Goal: Task Accomplishment & Management: Complete application form

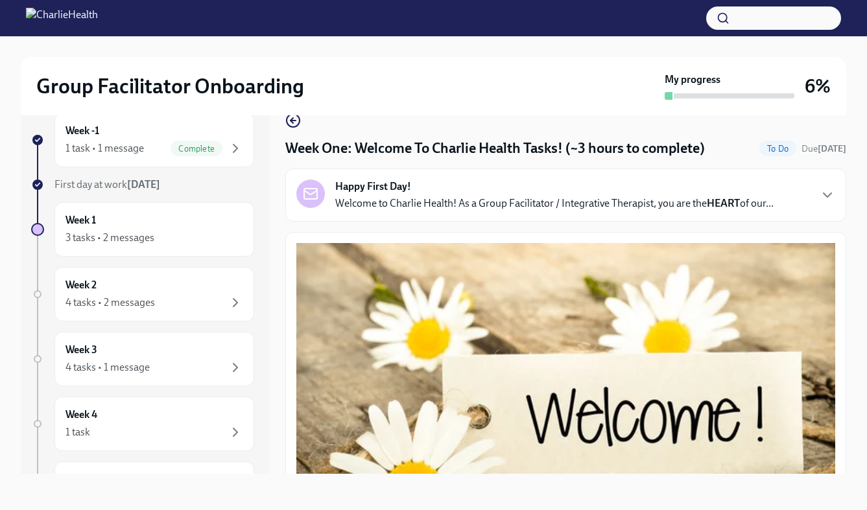
scroll to position [1758, 0]
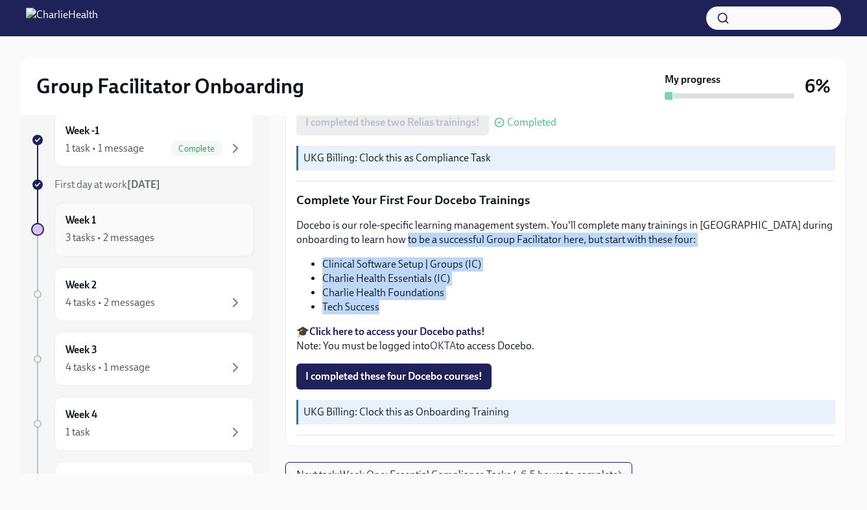
click at [158, 231] on div "3 tasks • 2 messages" at bounding box center [154, 238] width 178 height 16
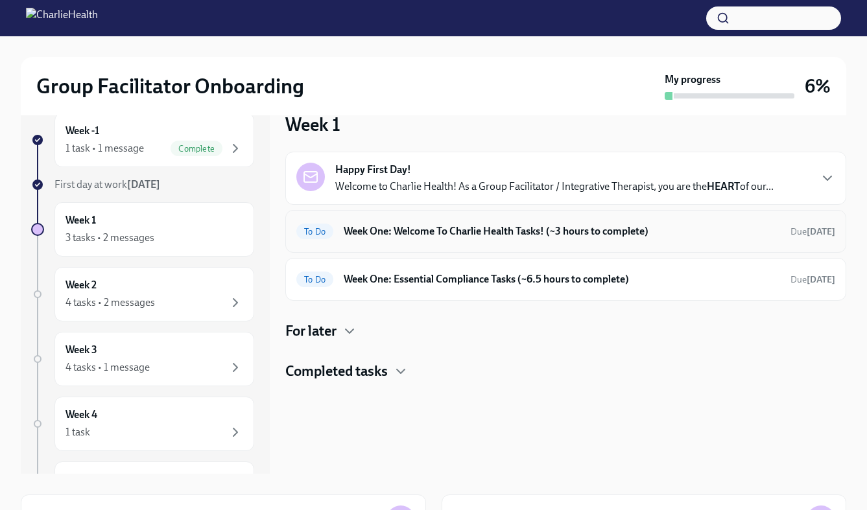
click at [416, 237] on h6 "Week One: Welcome To Charlie Health Tasks! (~3 hours to complete)" at bounding box center [562, 231] width 436 height 14
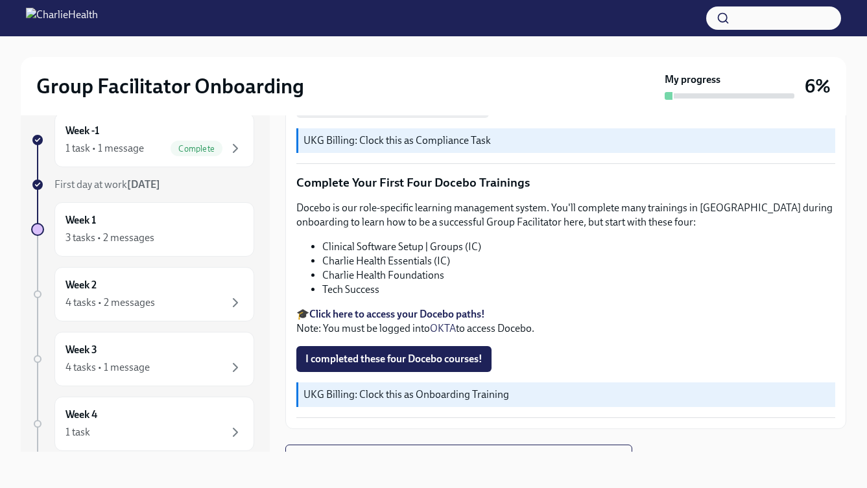
scroll to position [1780, 0]
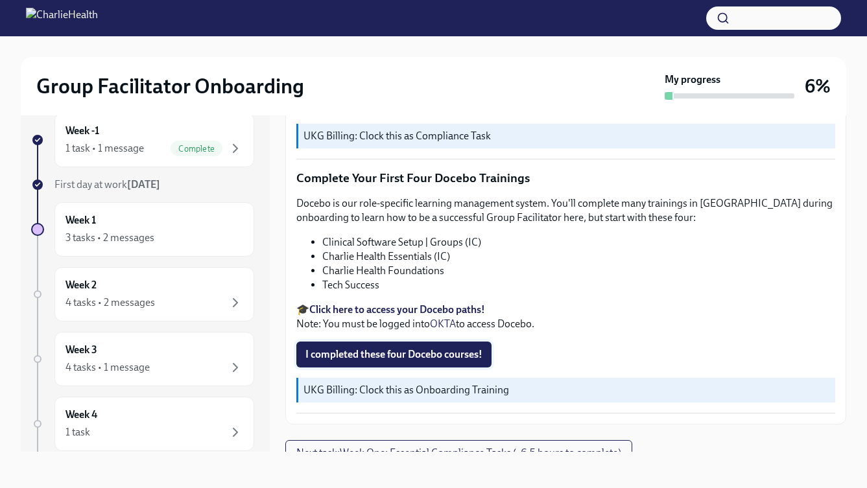
click at [408, 348] on button "I completed these four Docebo courses!" at bounding box center [393, 355] width 195 height 26
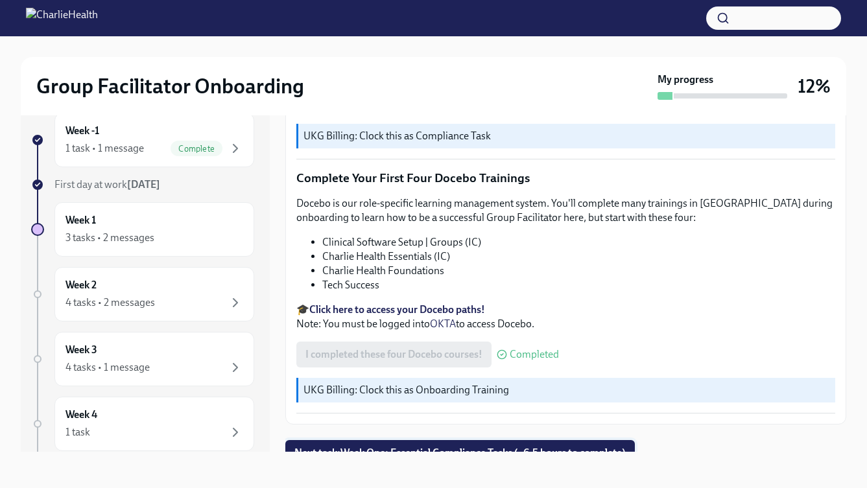
click at [406, 440] on button "Next task : Week One: Essential Compliance Tasks (~6.5 hours to complete)" at bounding box center [460, 453] width 350 height 26
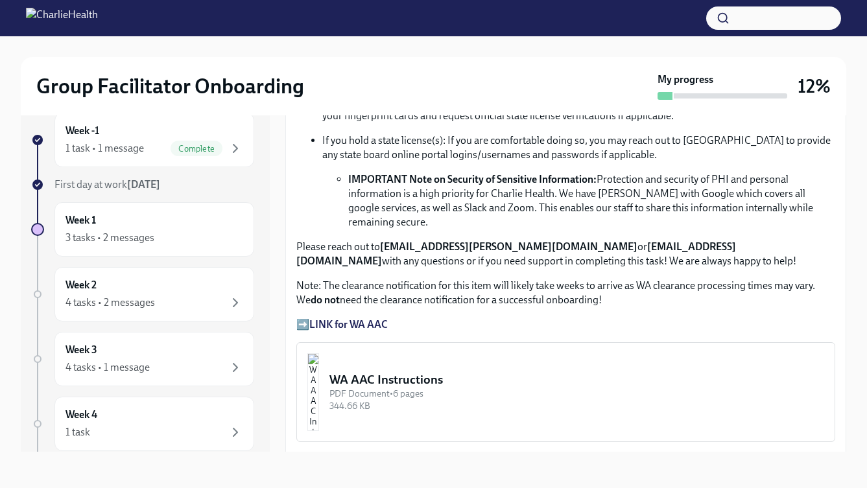
scroll to position [859, 0]
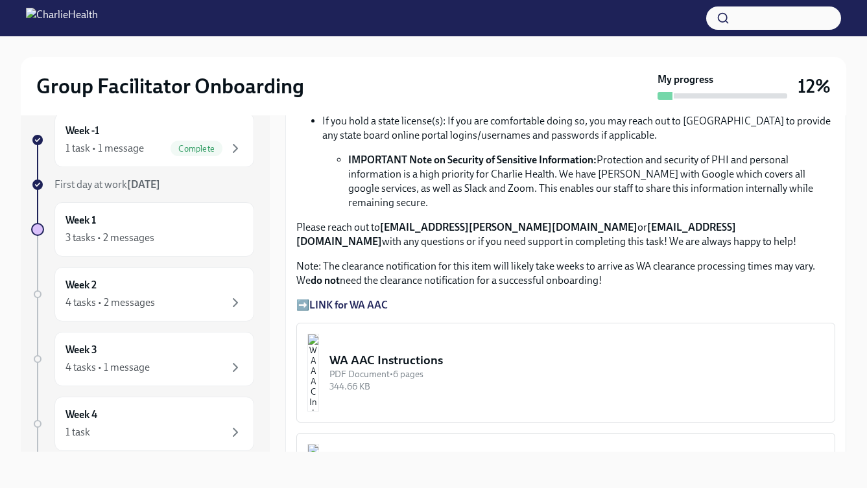
click at [371, 299] on strong "LINK for WA AAC" at bounding box center [348, 305] width 78 height 12
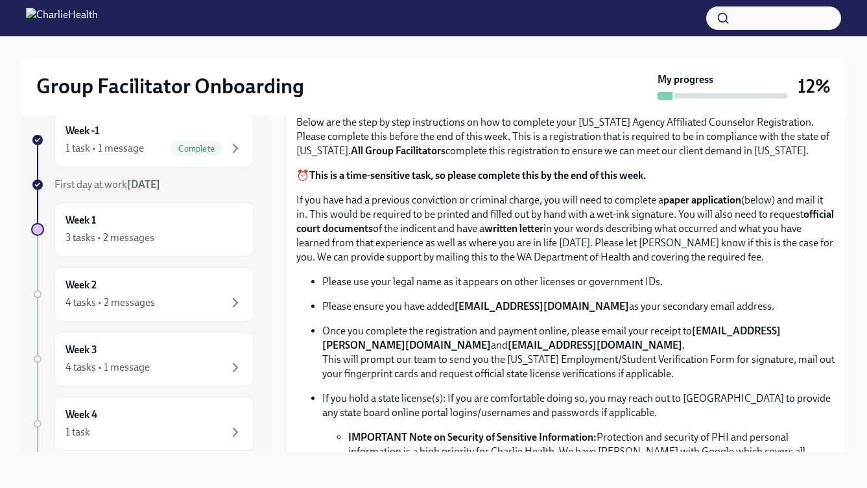
scroll to position [584, 0]
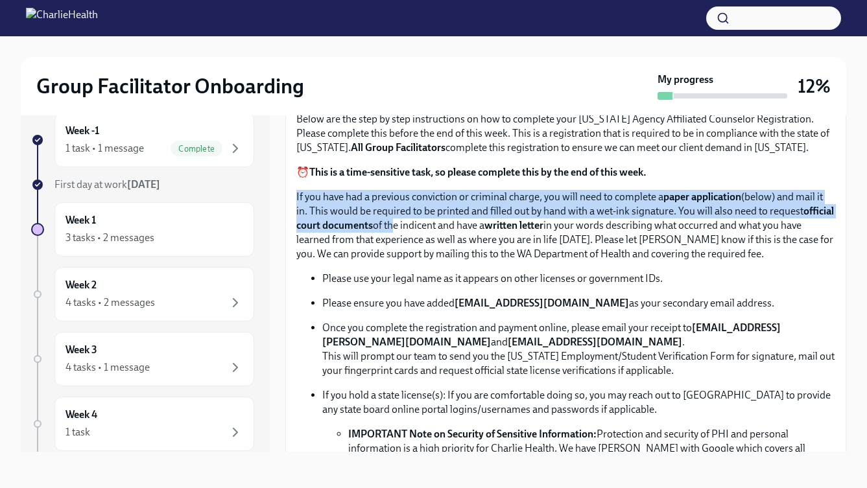
drag, startPoint x: 344, startPoint y: 189, endPoint x: 391, endPoint y: 224, distance: 58.5
click at [391, 224] on p "If you have had a previous conviction or criminal charge, you will need to comp…" at bounding box center [565, 225] width 539 height 71
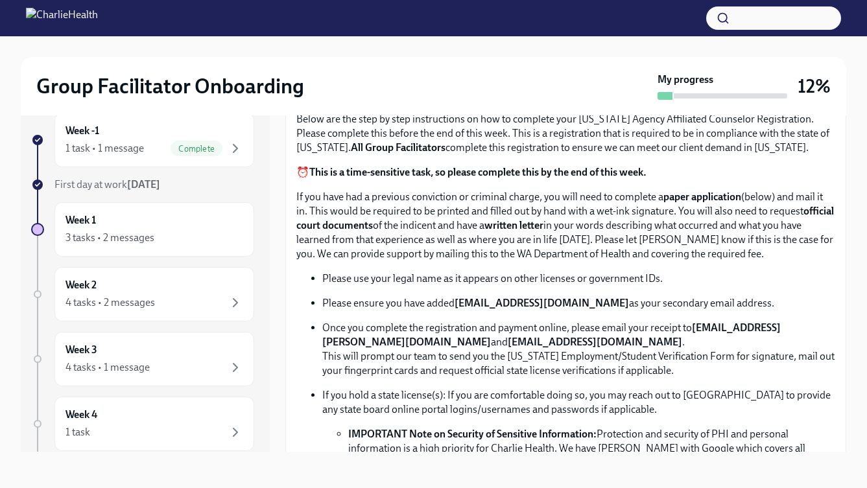
click at [417, 280] on p "Please use your legal name as it appears on other licenses or government IDs." at bounding box center [578, 279] width 513 height 14
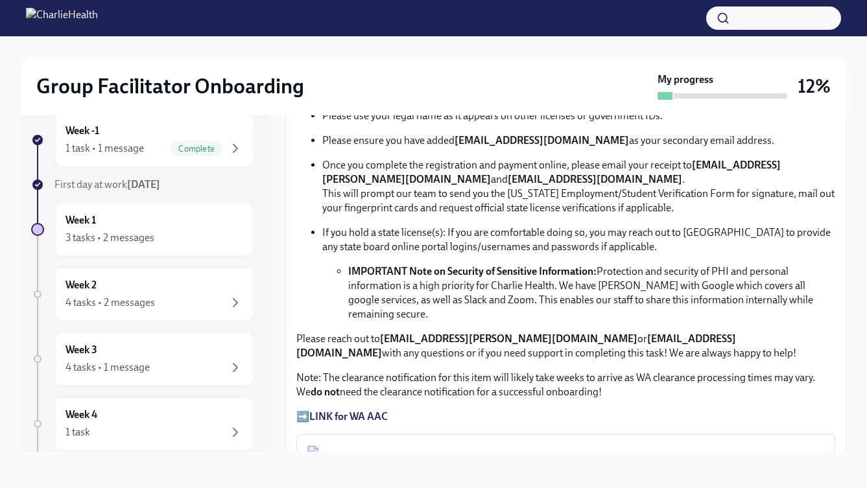
scroll to position [833, 0]
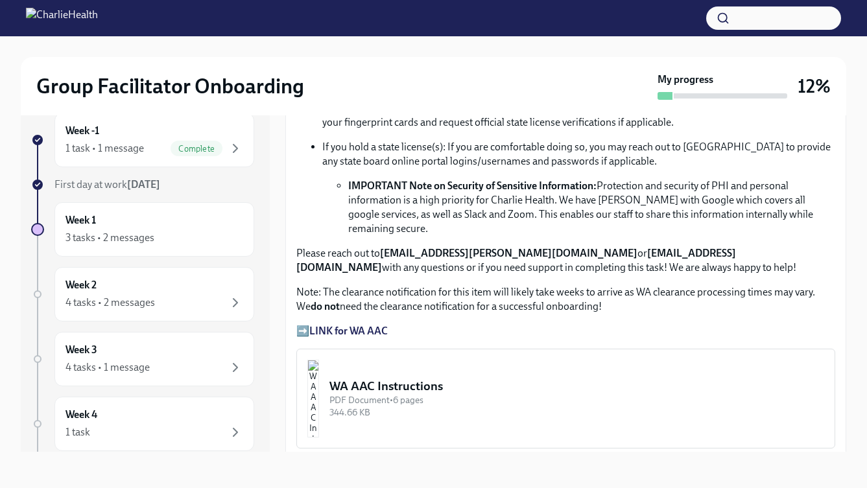
click at [417, 378] on div "WA AAC Instructions" at bounding box center [576, 386] width 495 height 17
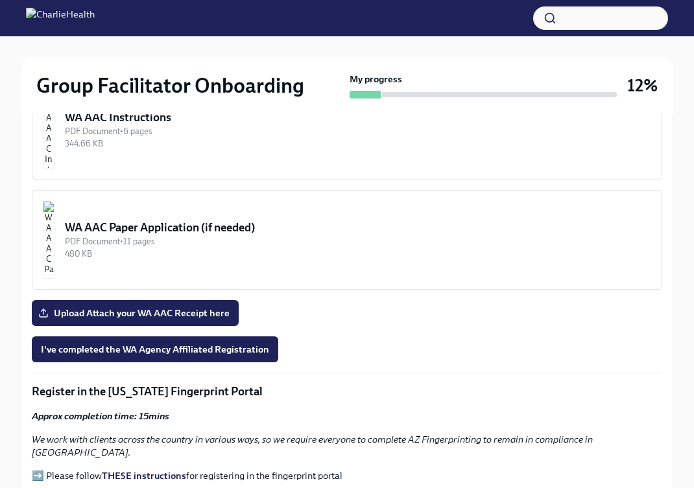
scroll to position [1181, 0]
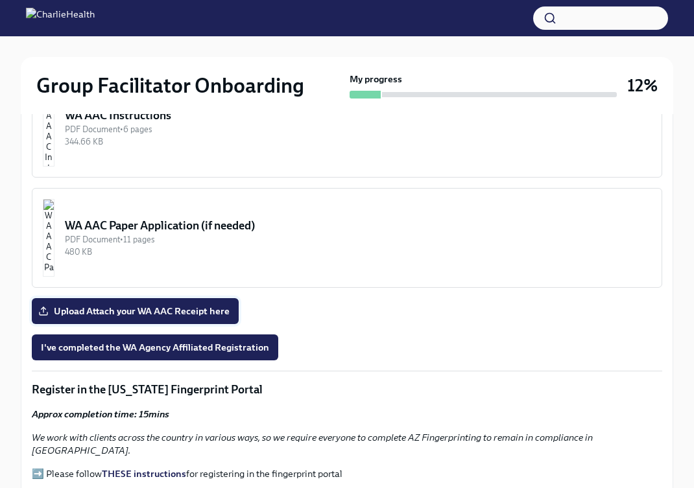
click at [167, 309] on span "Upload Attach your WA AAC Receipt here" at bounding box center [135, 311] width 189 height 13
click at [0, 0] on input "Upload Attach your WA AAC Receipt here" at bounding box center [0, 0] width 0 height 0
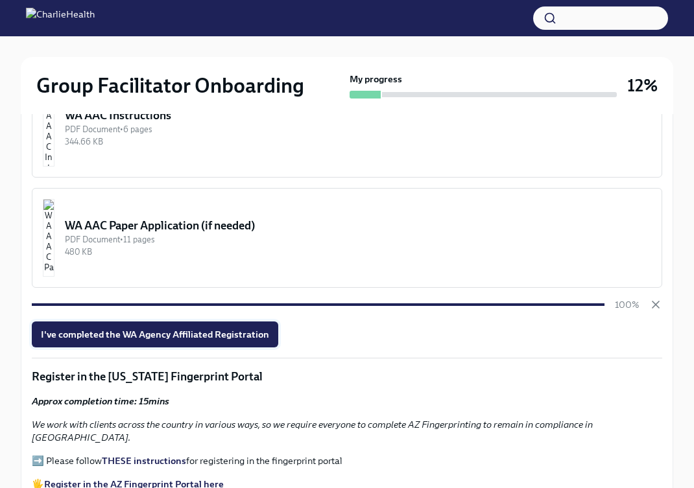
click at [185, 335] on span "I've completed the WA Agency Affiliated Registration" at bounding box center [155, 334] width 228 height 13
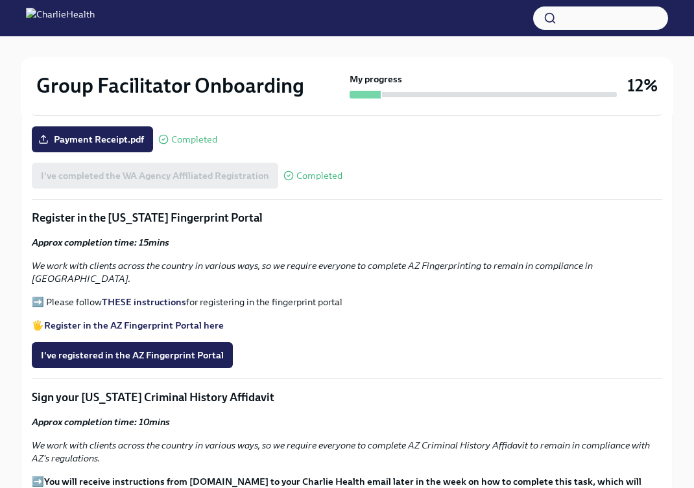
scroll to position [1355, 0]
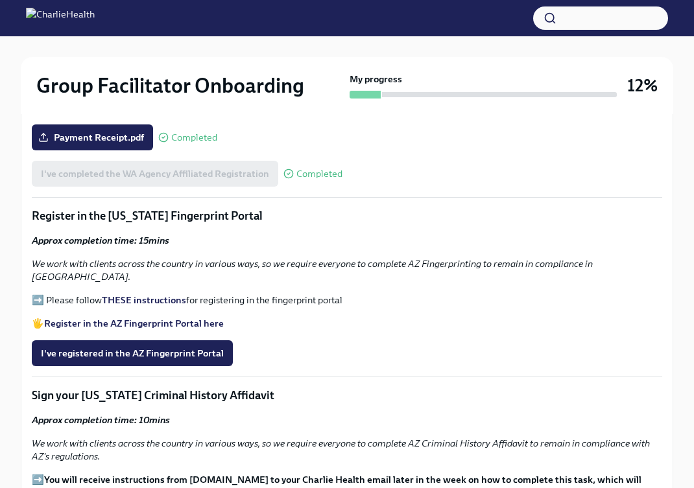
click at [141, 318] on strong "Register in the AZ Fingerprint Portal here" at bounding box center [134, 324] width 180 height 12
click at [120, 294] on strong "THESE instructions" at bounding box center [144, 300] width 84 height 12
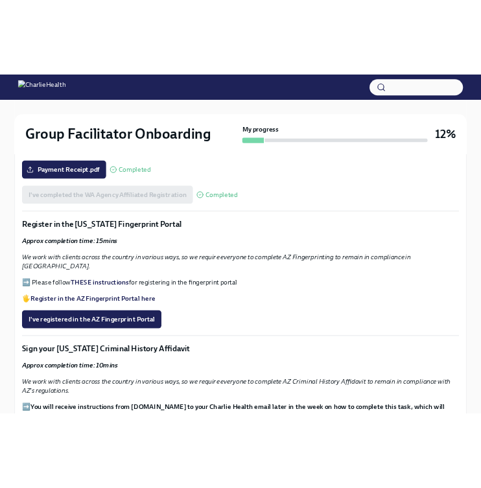
scroll to position [1405, 0]
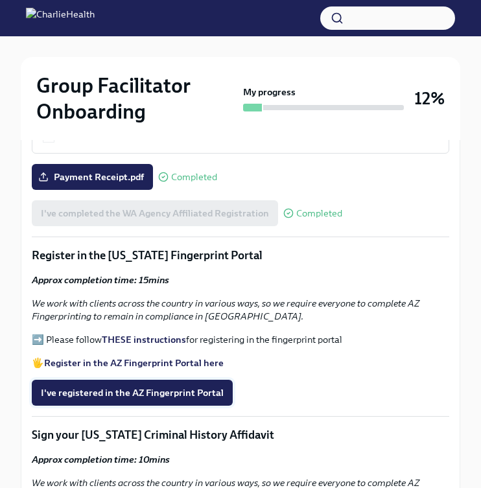
click at [168, 387] on span "I've registered in the AZ Fingerprint Portal" at bounding box center [132, 393] width 183 height 13
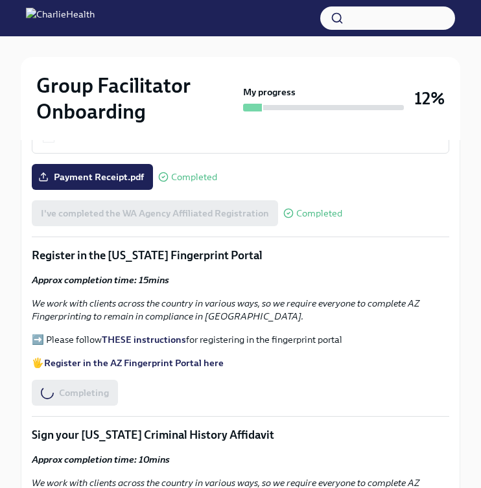
scroll to position [0, 0]
